Goal: Task Accomplishment & Management: Manage account settings

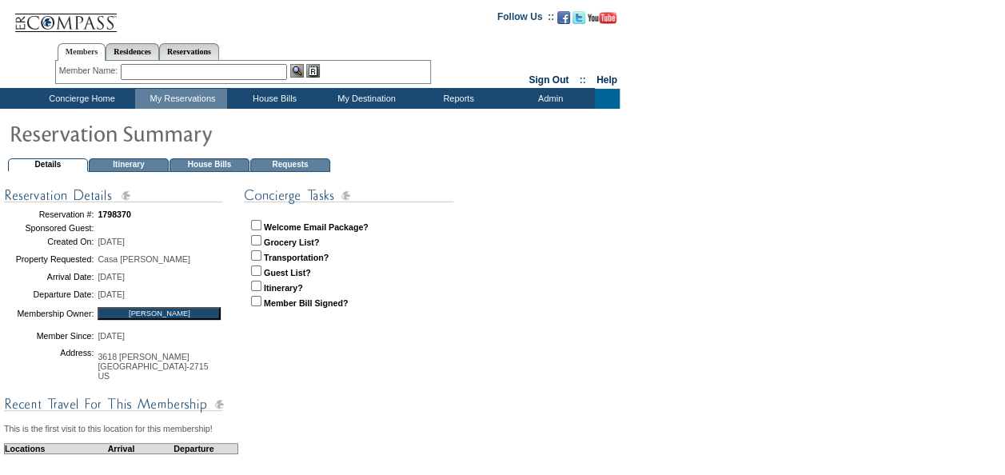
click at [255, 224] on input "checkbox" at bounding box center [256, 225] width 10 height 10
checkbox input "true"
click at [254, 246] on p "Welcome Email Package? Grocery List? Transportation? Guest List? Itinerary? Mem…" at bounding box center [367, 268] width 246 height 109
click at [257, 242] on input "checkbox" at bounding box center [256, 240] width 10 height 10
checkbox input "true"
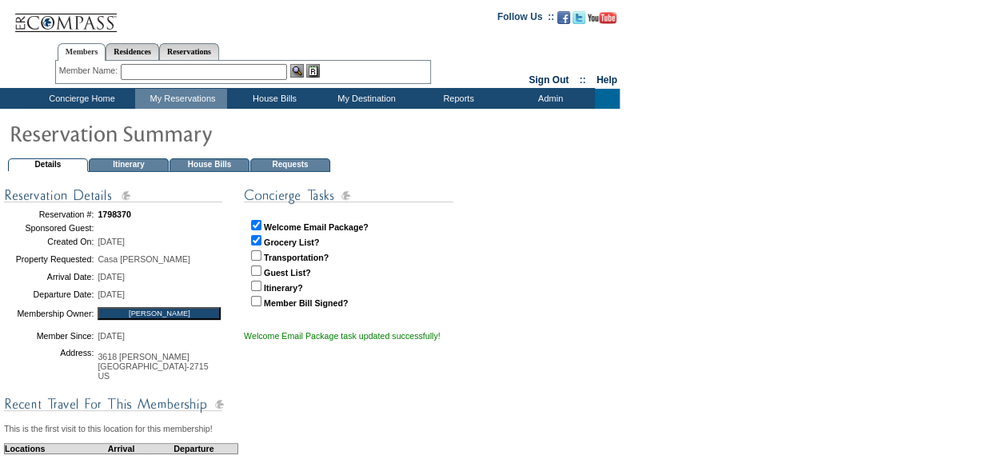
click at [254, 258] on input "checkbox" at bounding box center [256, 255] width 10 height 10
checkbox input "true"
click at [254, 266] on input "checkbox" at bounding box center [256, 271] width 10 height 10
checkbox input "true"
click at [254, 275] on p "Welcome Email Package? Grocery List? Transportation? Guest List? Itinerary? Mem…" at bounding box center [367, 268] width 246 height 109
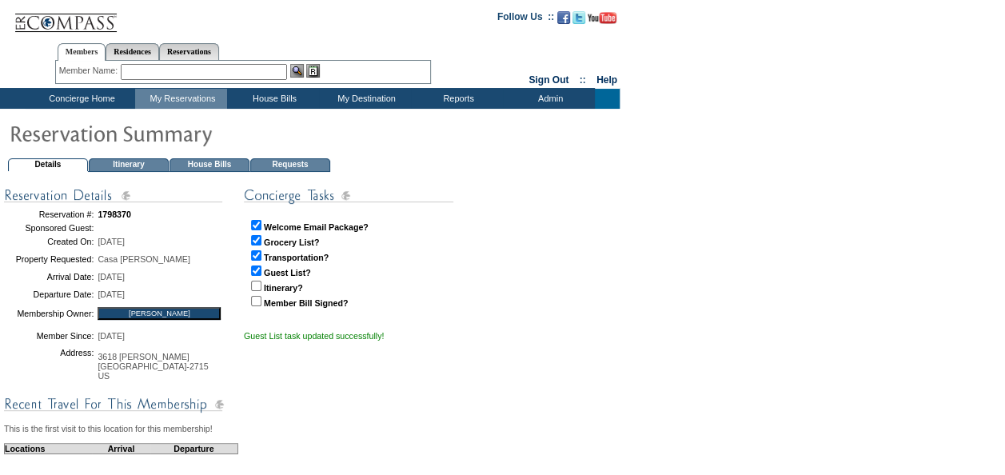
click at [255, 288] on input "checkbox" at bounding box center [256, 286] width 10 height 10
checkbox input "true"
click at [255, 307] on p "Welcome Email Package? Grocery List? Transportation? Guest List? Itinerary? Mem…" at bounding box center [367, 268] width 246 height 109
click at [256, 296] on input "checkbox" at bounding box center [256, 301] width 10 height 10
checkbox input "true"
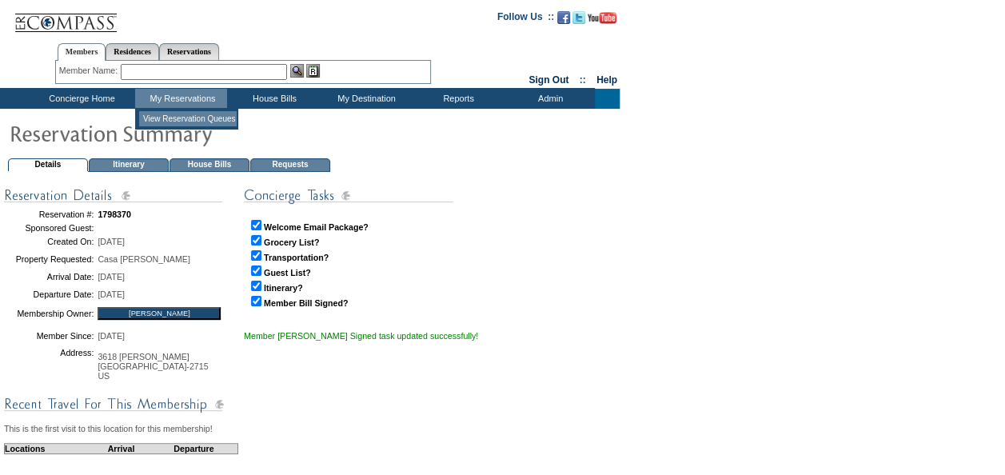
click at [181, 118] on td "View Reservation Queues" at bounding box center [188, 118] width 98 height 15
